Goal: Information Seeking & Learning: Learn about a topic

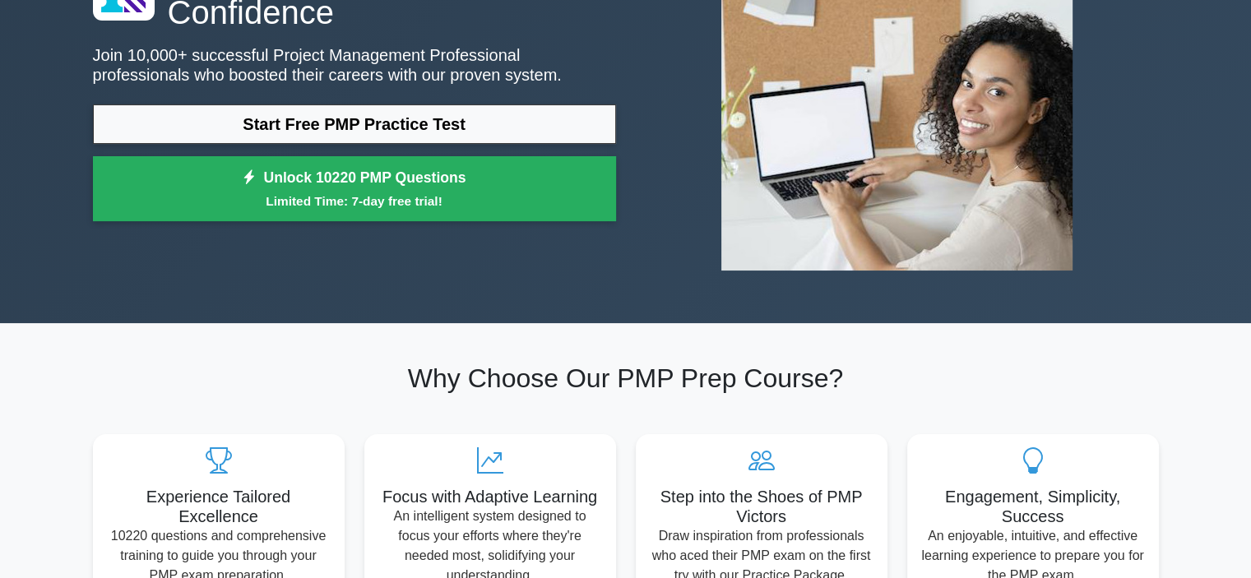
scroll to position [197, 0]
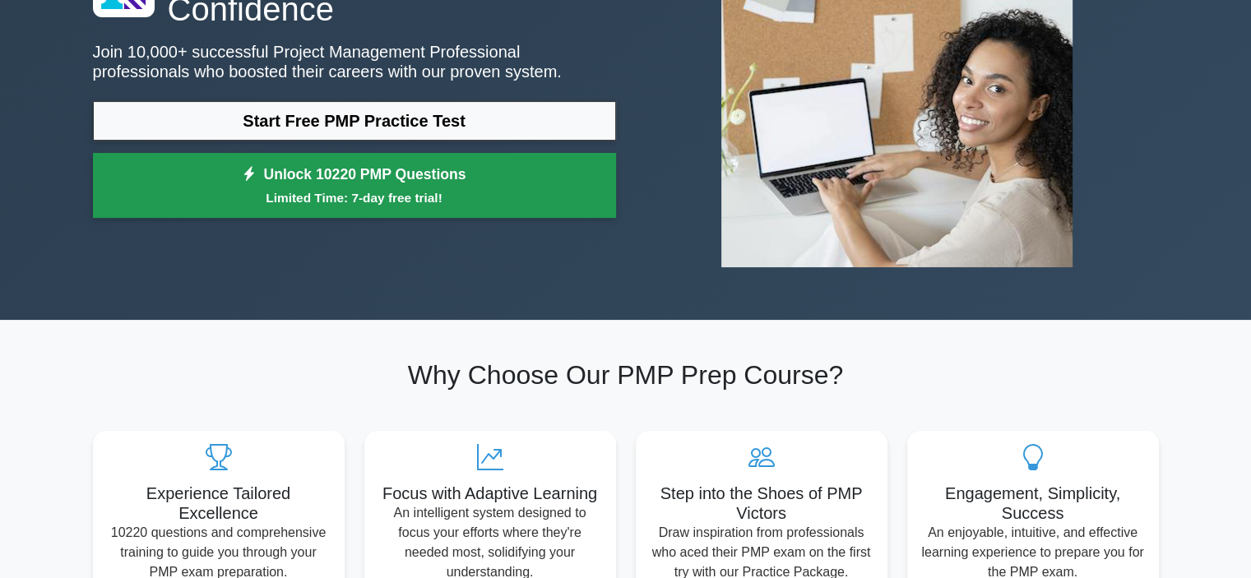
click at [471, 173] on link "Unlock 10220 PMP Questions Limited Time: 7-day free trial!" at bounding box center [354, 186] width 523 height 66
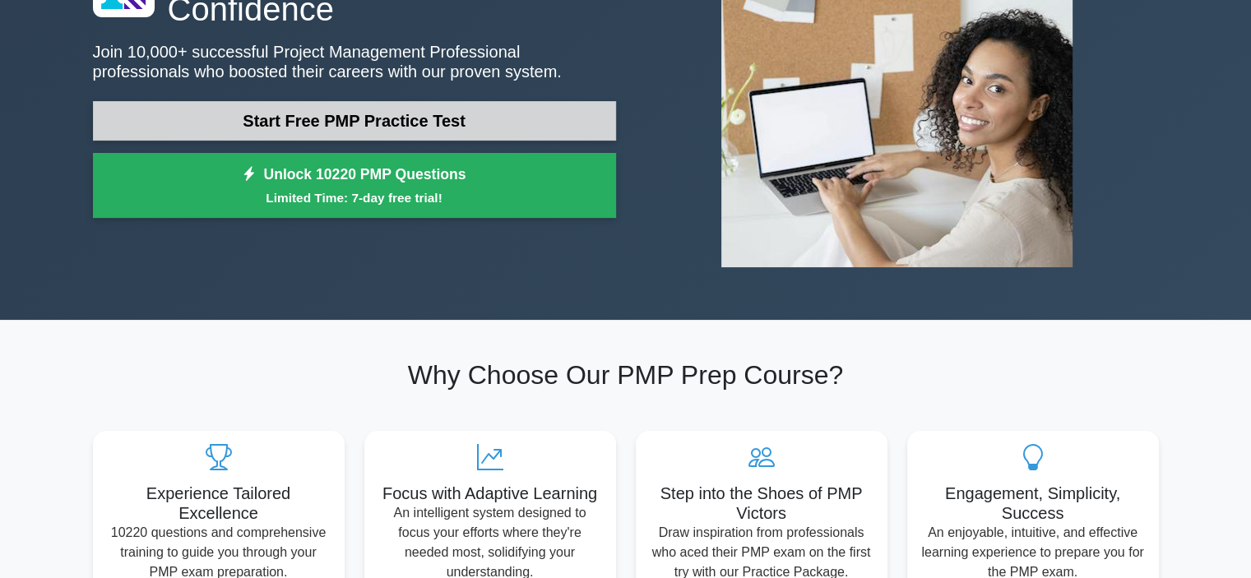
click at [257, 129] on link "Start Free PMP Practice Test" at bounding box center [354, 120] width 523 height 39
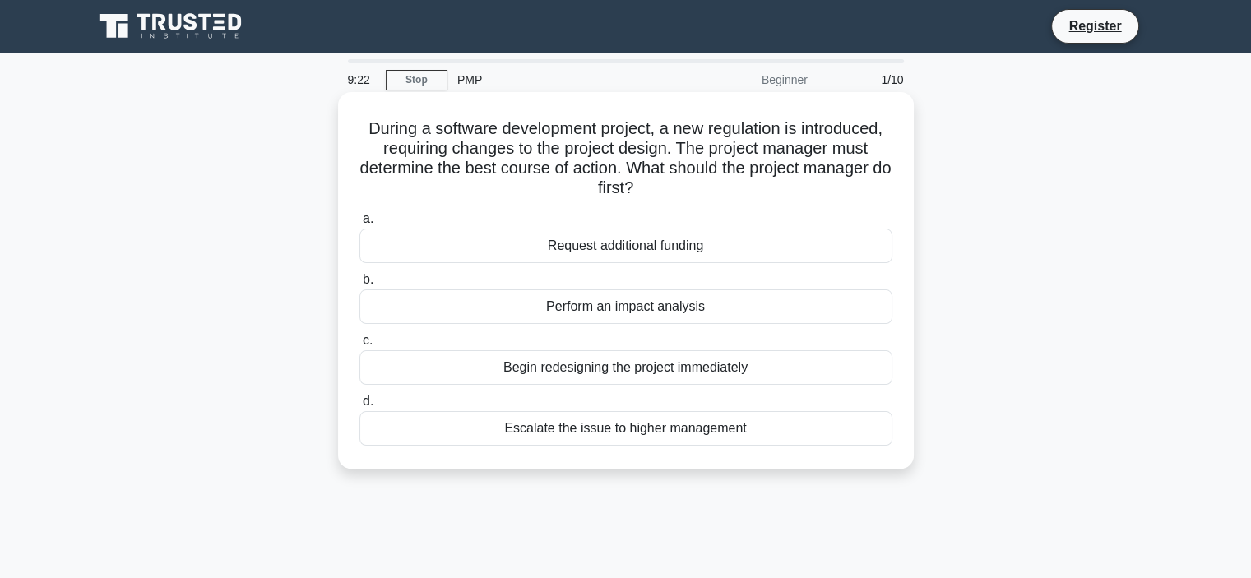
click at [644, 427] on div "Escalate the issue to higher management" at bounding box center [625, 428] width 533 height 35
click at [359, 407] on input "d. Escalate the issue to higher management" at bounding box center [359, 402] width 0 height 11
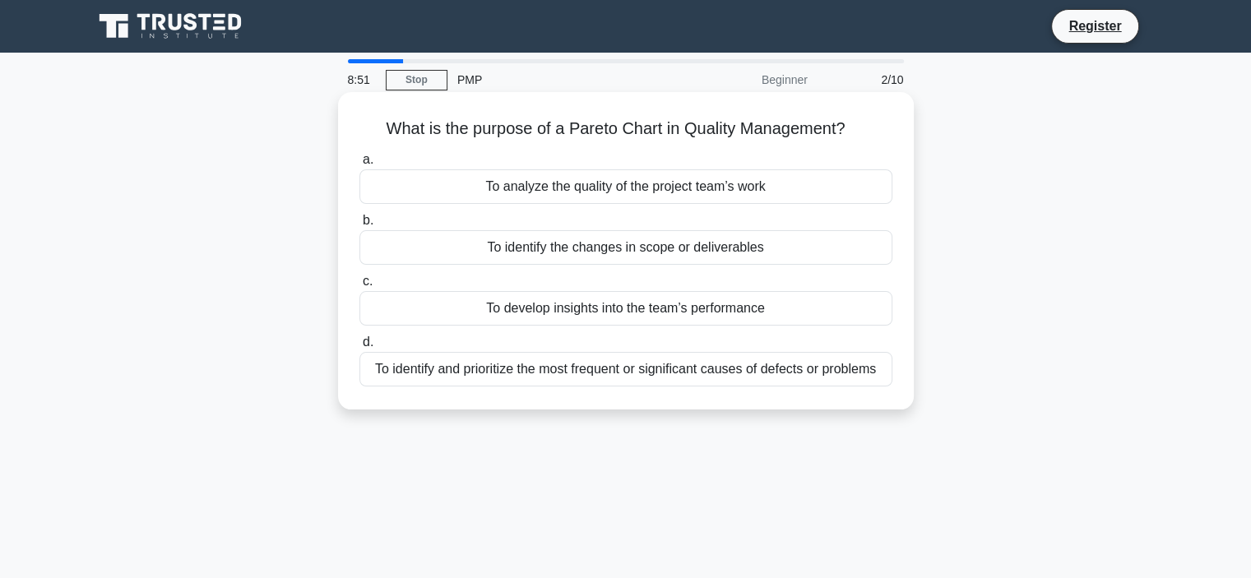
click at [733, 304] on div "To develop insights into the team’s performance" at bounding box center [625, 308] width 533 height 35
click at [359, 287] on input "c. To develop insights into the team’s performance" at bounding box center [359, 281] width 0 height 11
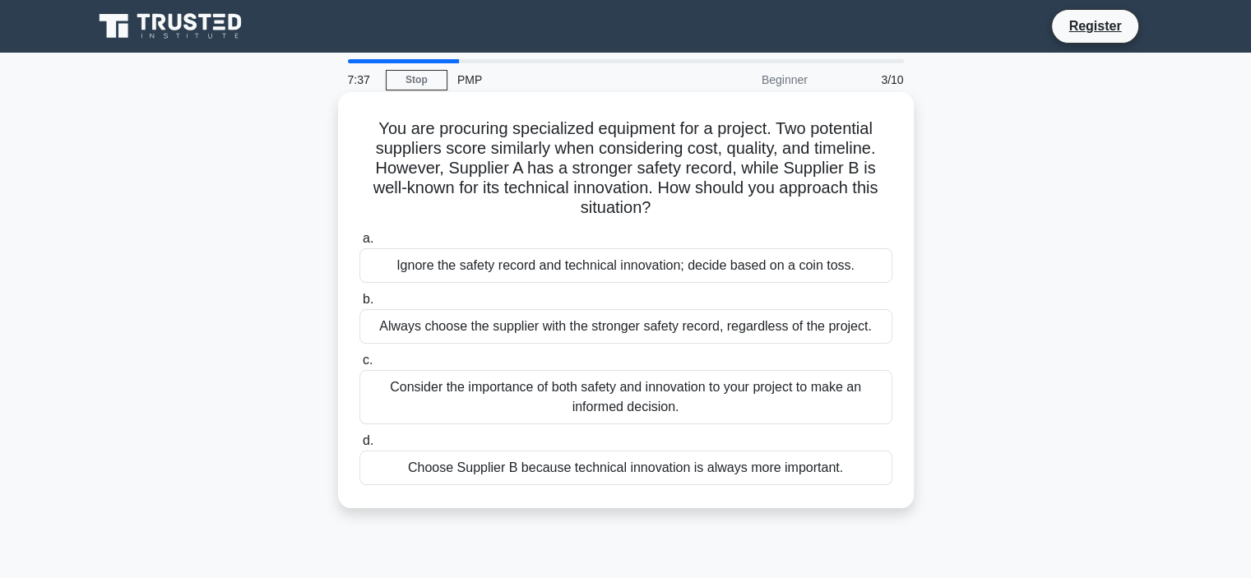
click at [665, 410] on div "Consider the importance of both safety and innovation to your project to make a…" at bounding box center [625, 397] width 533 height 54
click at [359, 366] on input "c. Consider the importance of both safety and innovation to your project to mak…" at bounding box center [359, 360] width 0 height 11
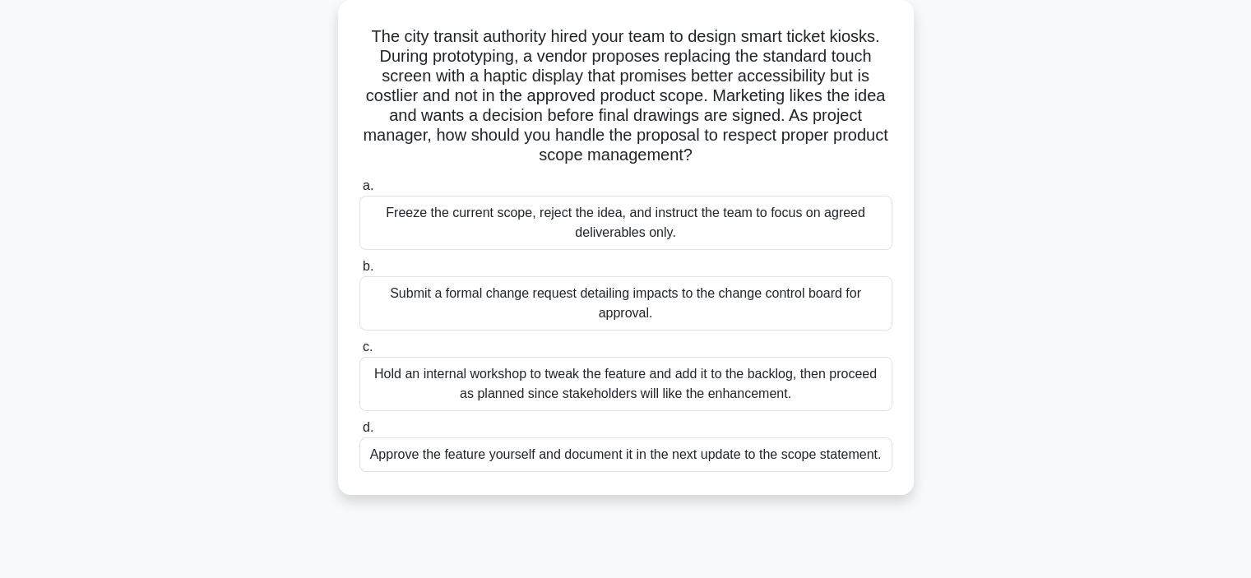
scroll to position [99, 0]
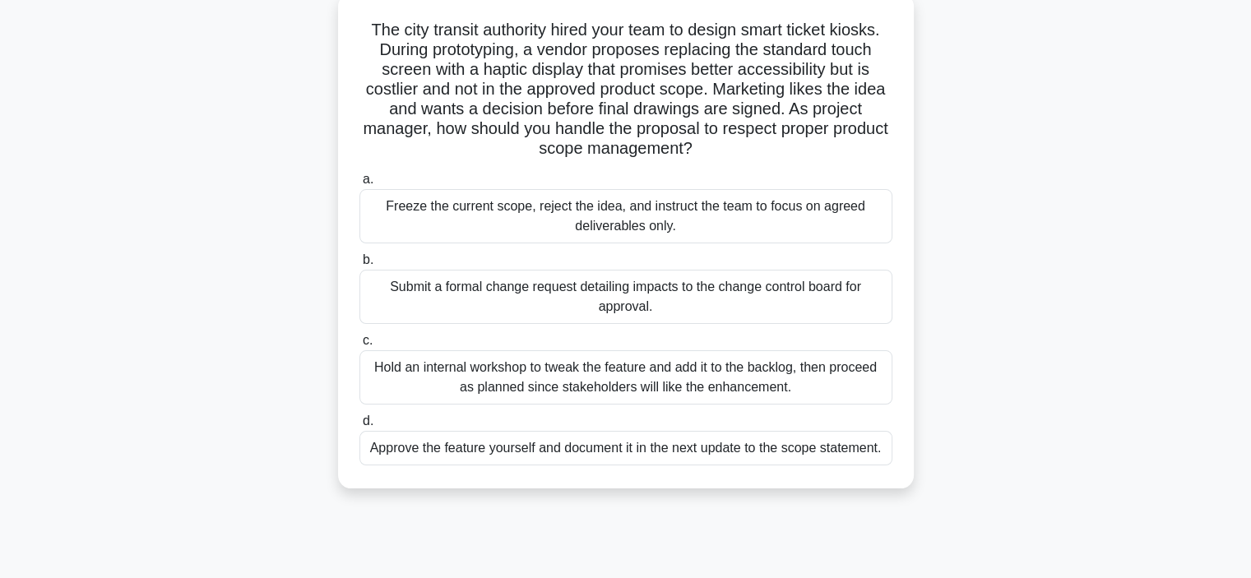
click at [734, 364] on div "Hold an internal workshop to tweak the feature and add it to the backlog, then …" at bounding box center [625, 377] width 533 height 54
click at [359, 346] on input "c. Hold an internal workshop to tweak the feature and add it to the backlog, th…" at bounding box center [359, 341] width 0 height 11
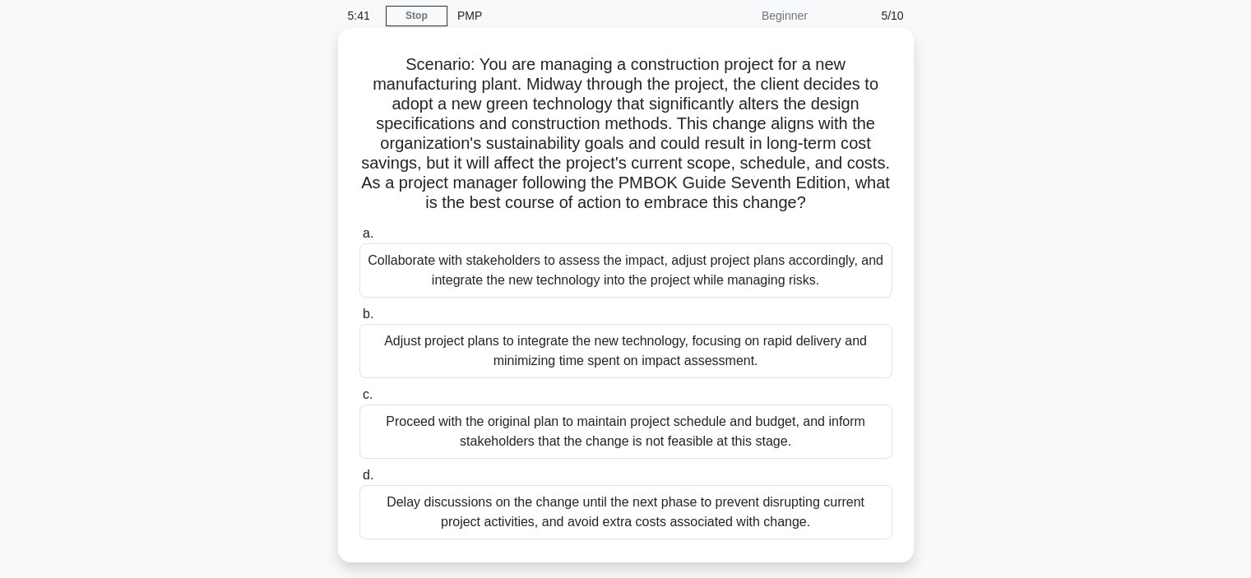
scroll to position [66, 0]
